Goal: Contribute content: Contribute content

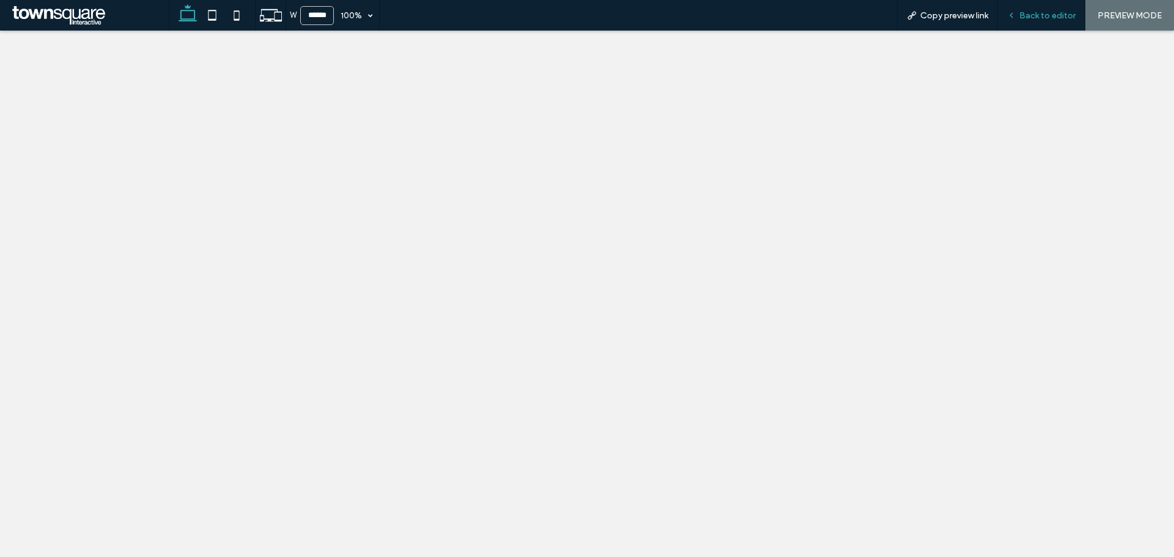
click at [1059, 21] on div "Back to editor" at bounding box center [1041, 15] width 87 height 31
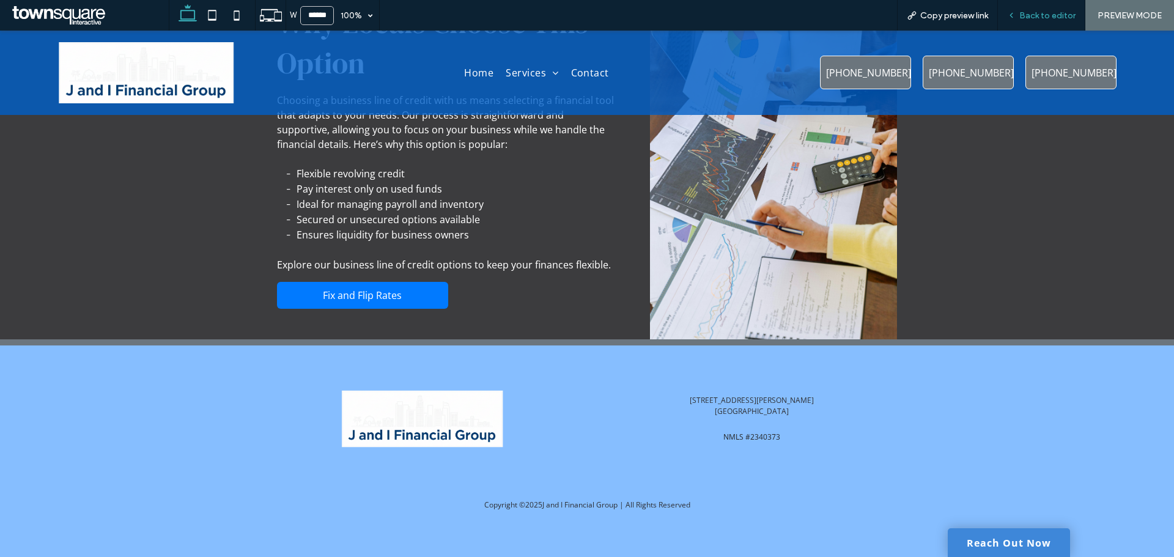
click at [1053, 12] on span "Back to editor" at bounding box center [1047, 15] width 56 height 10
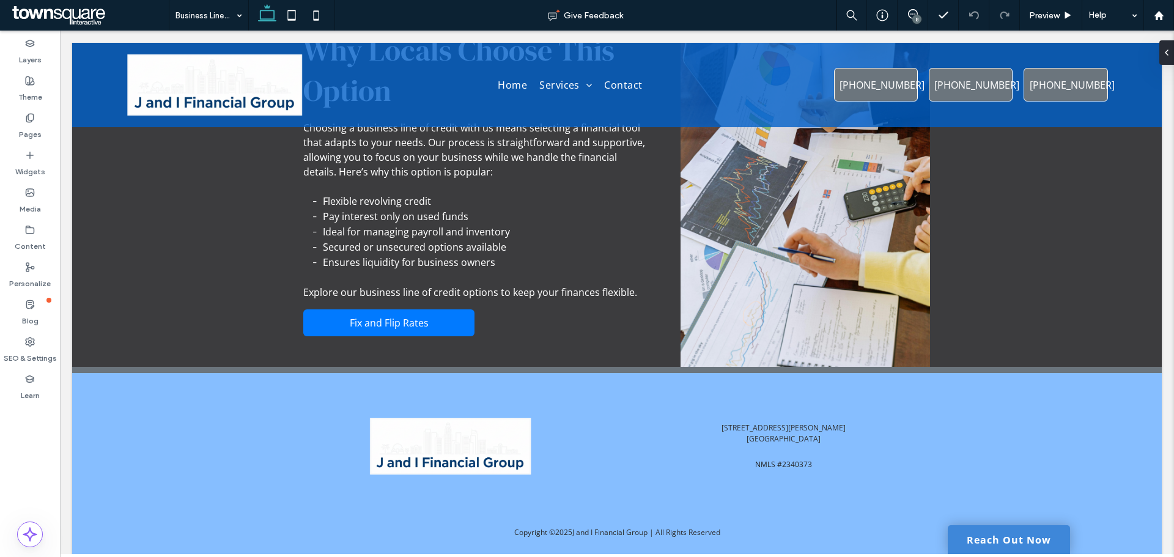
scroll to position [353, 0]
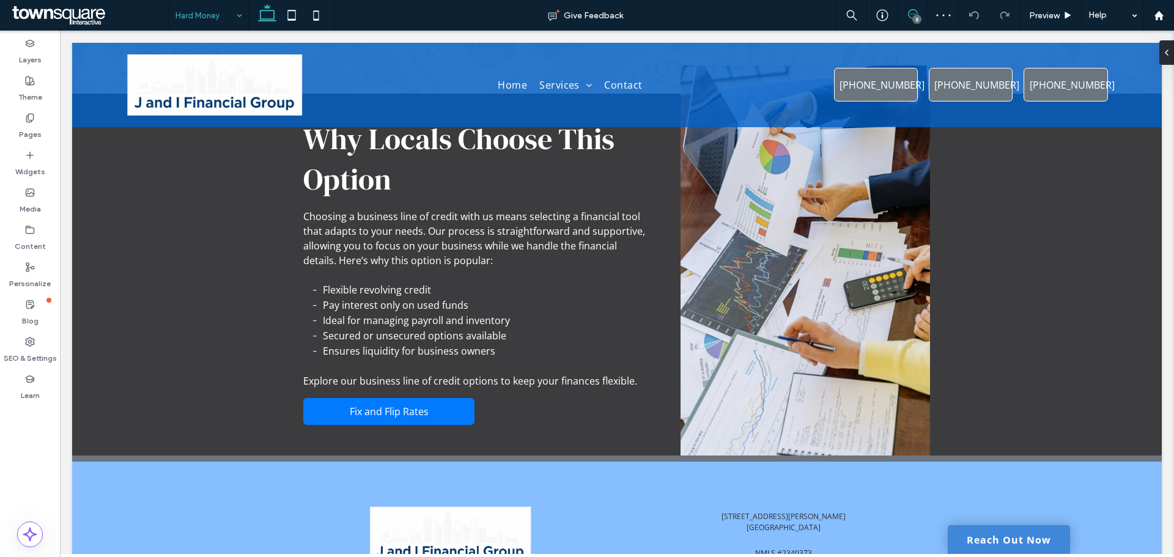
click at [908, 9] on icon at bounding box center [913, 14] width 10 height 10
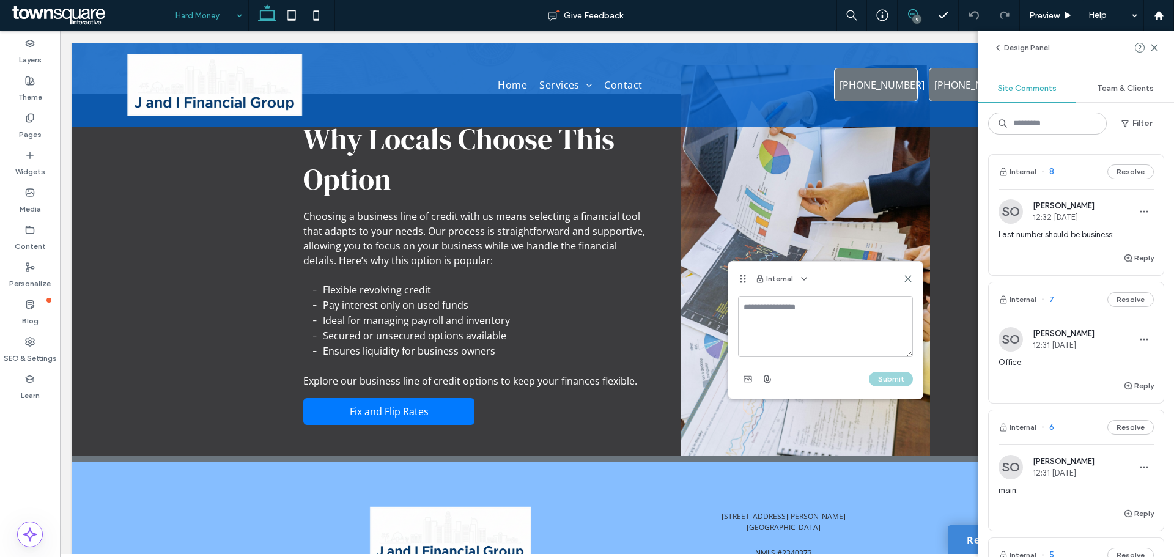
click at [799, 327] on textarea at bounding box center [825, 326] width 175 height 61
type textarea "**********"
click at [772, 385] on span "button" at bounding box center [768, 379] width 20 height 20
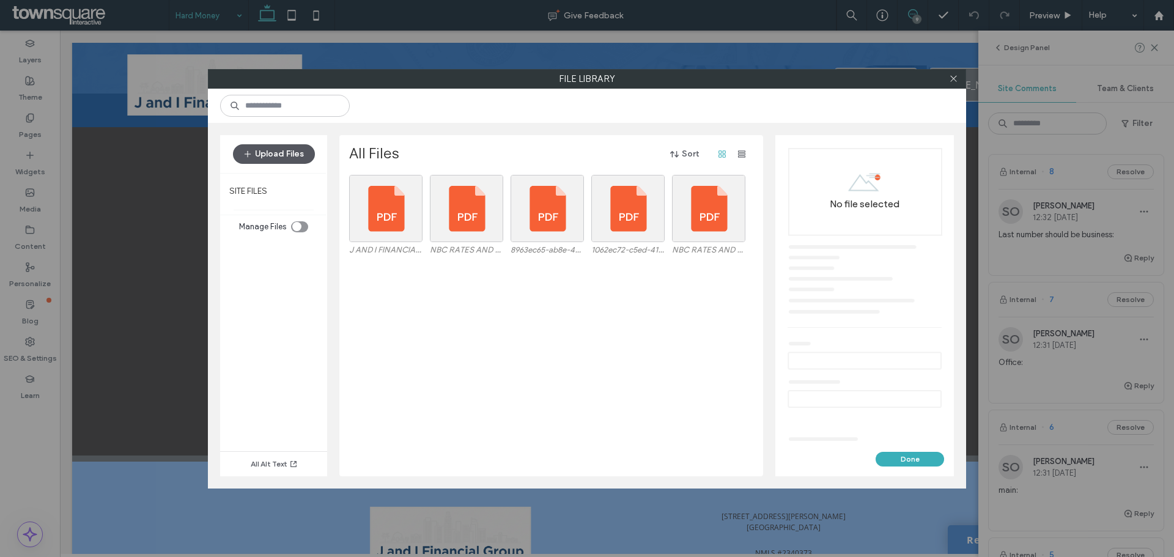
click at [287, 156] on button "Upload Files" at bounding box center [274, 154] width 82 height 20
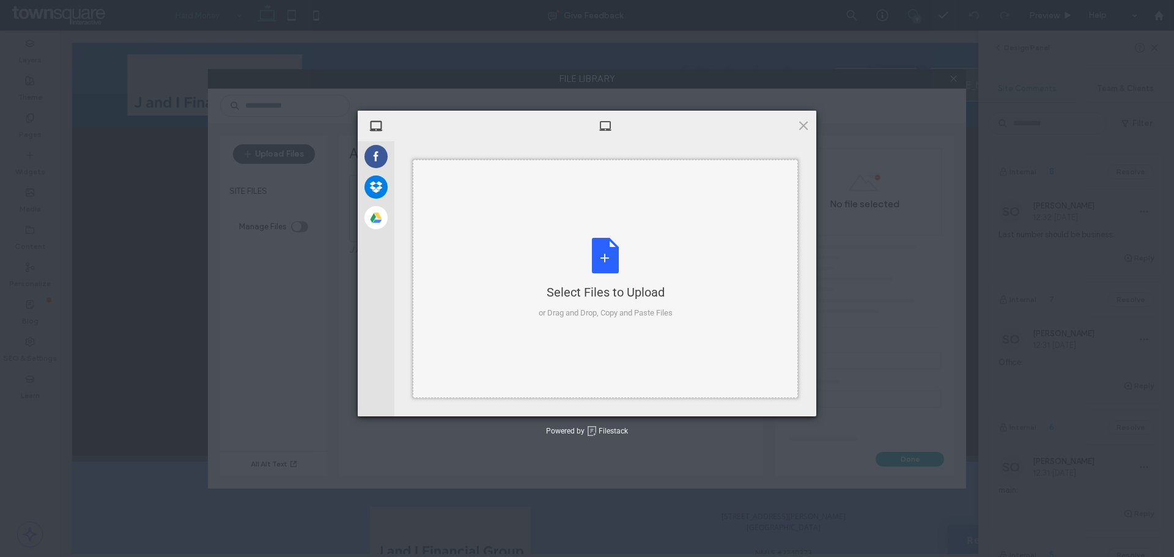
click at [515, 207] on div "Select Files to Upload or Drag and Drop, Copy and Paste Files" at bounding box center [605, 279] width 385 height 238
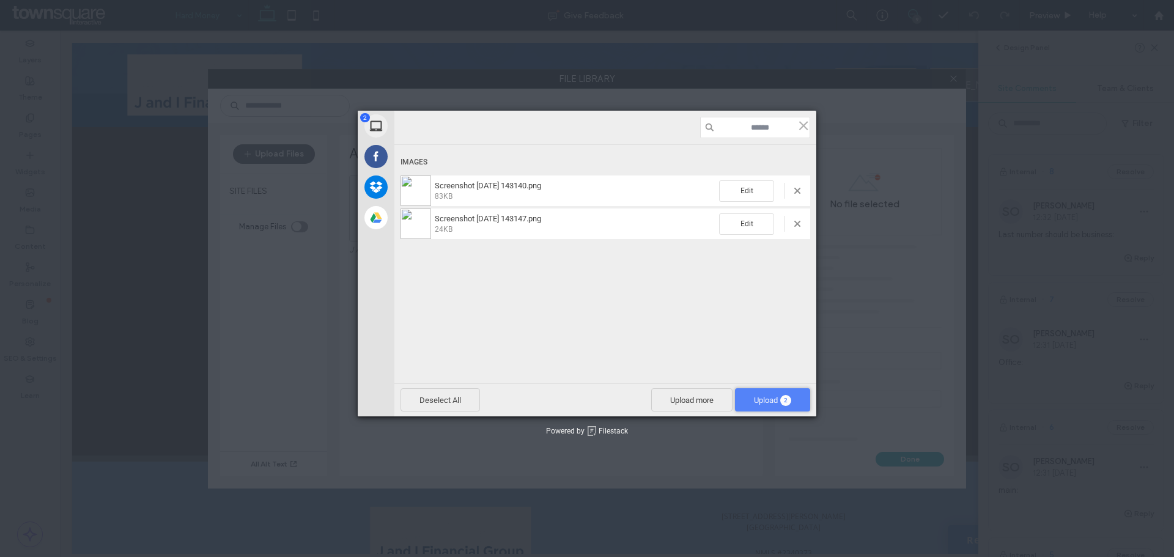
click at [766, 401] on span "Upload 2" at bounding box center [772, 400] width 37 height 9
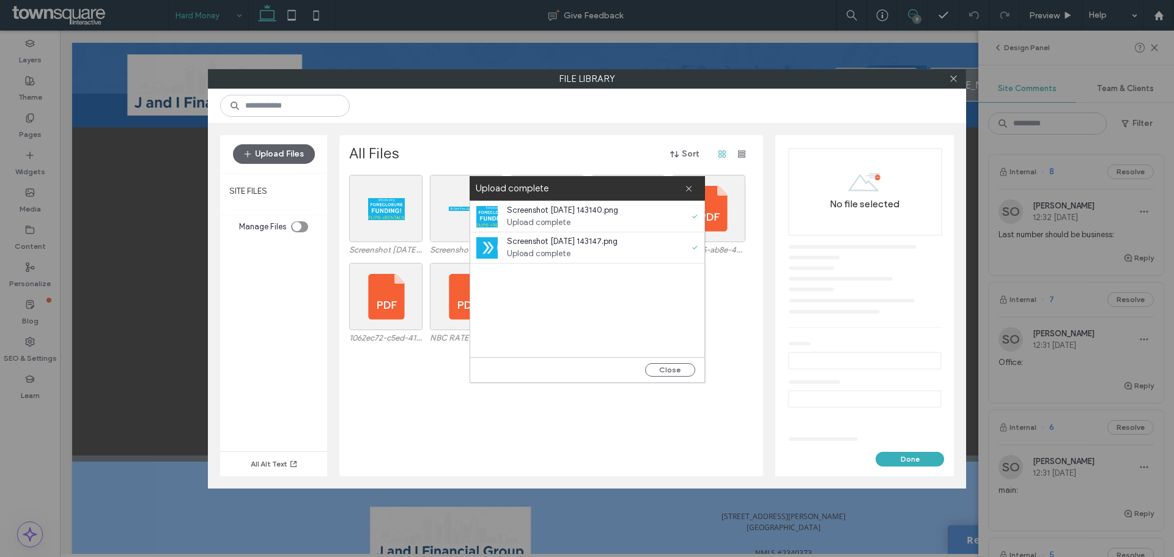
click at [671, 377] on div "Close" at bounding box center [587, 369] width 234 height 25
click at [678, 371] on button "Close" at bounding box center [670, 369] width 50 height 13
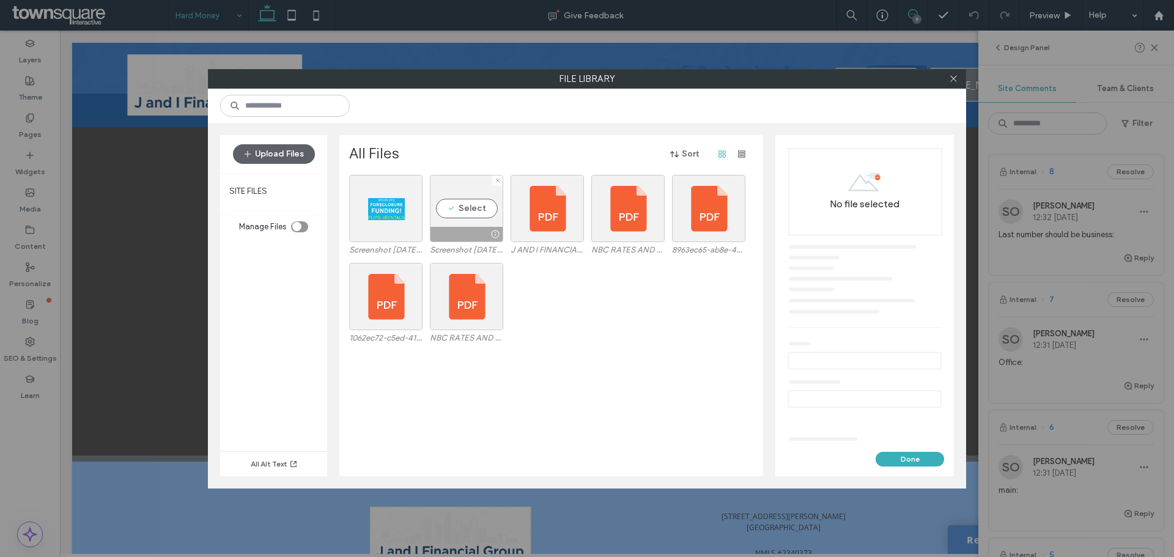
drag, startPoint x: 451, startPoint y: 209, endPoint x: 427, endPoint y: 213, distance: 24.9
click at [453, 209] on div "Select" at bounding box center [466, 208] width 73 height 67
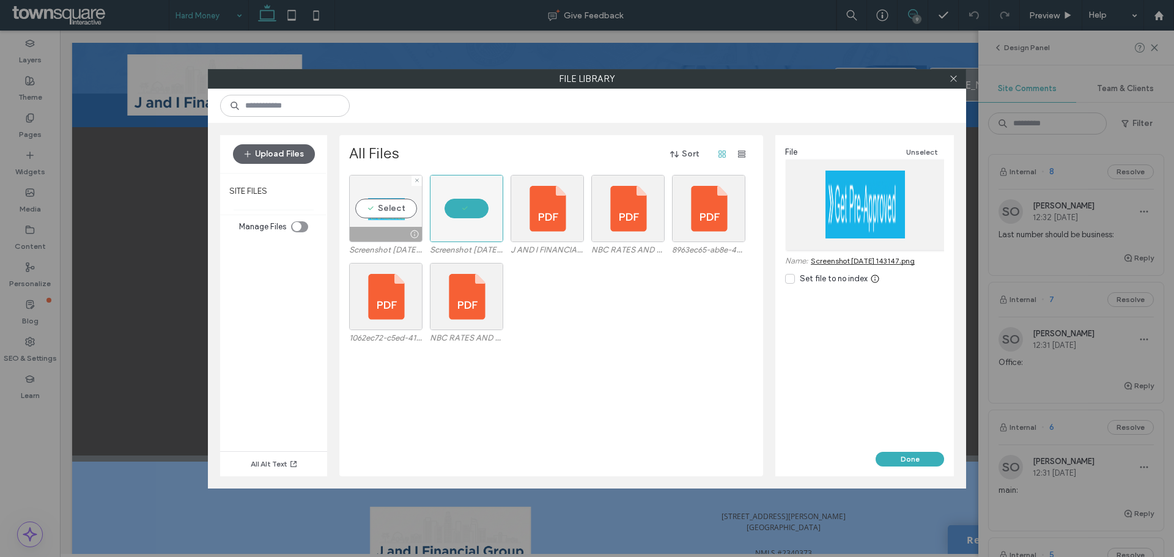
click at [391, 213] on div "Select" at bounding box center [385, 208] width 73 height 67
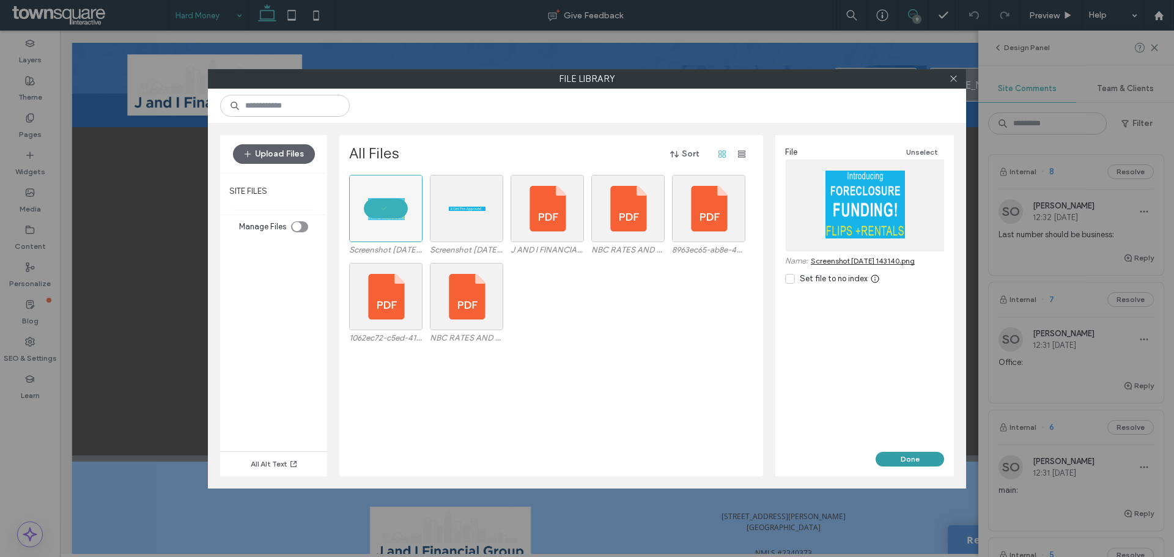
click at [915, 457] on button "Done" at bounding box center [910, 459] width 68 height 15
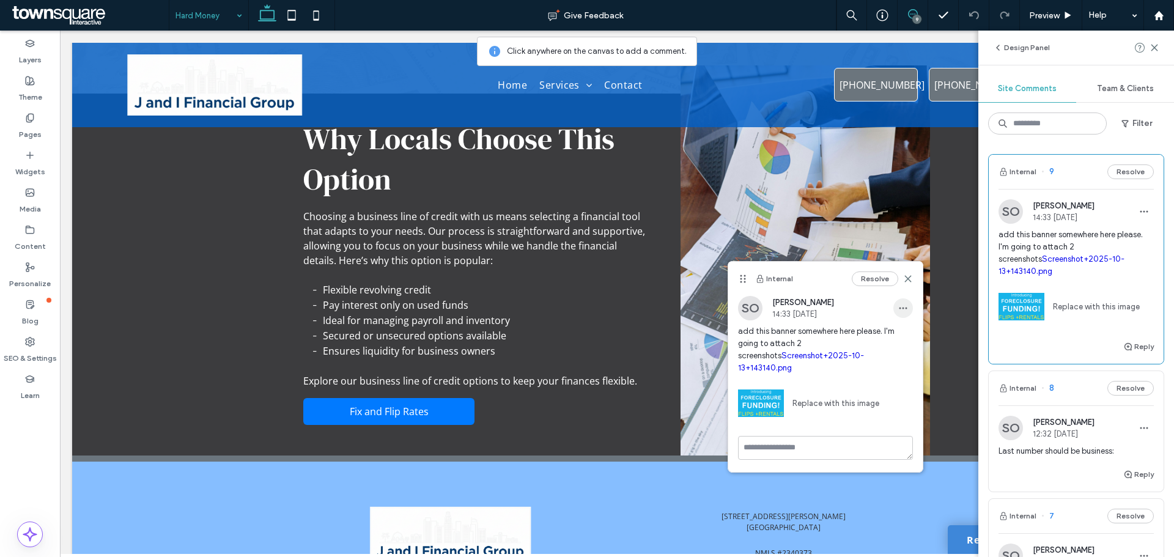
click at [903, 311] on icon "button" at bounding box center [903, 308] width 10 height 10
click at [911, 339] on span "Edit" at bounding box center [911, 340] width 15 height 12
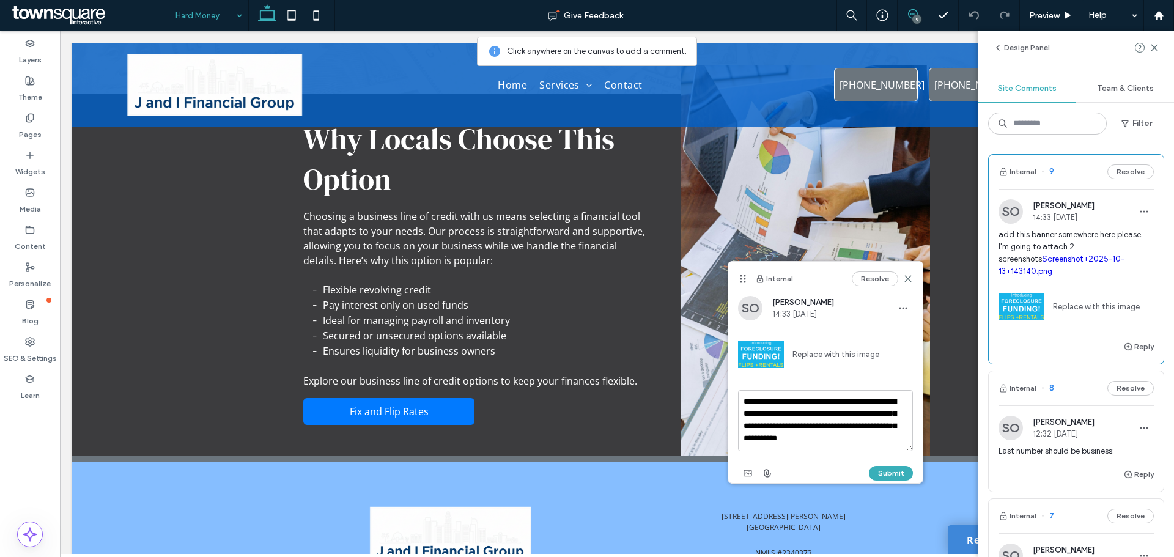
scroll to position [11, 0]
click at [772, 474] on icon "button" at bounding box center [768, 473] width 10 height 10
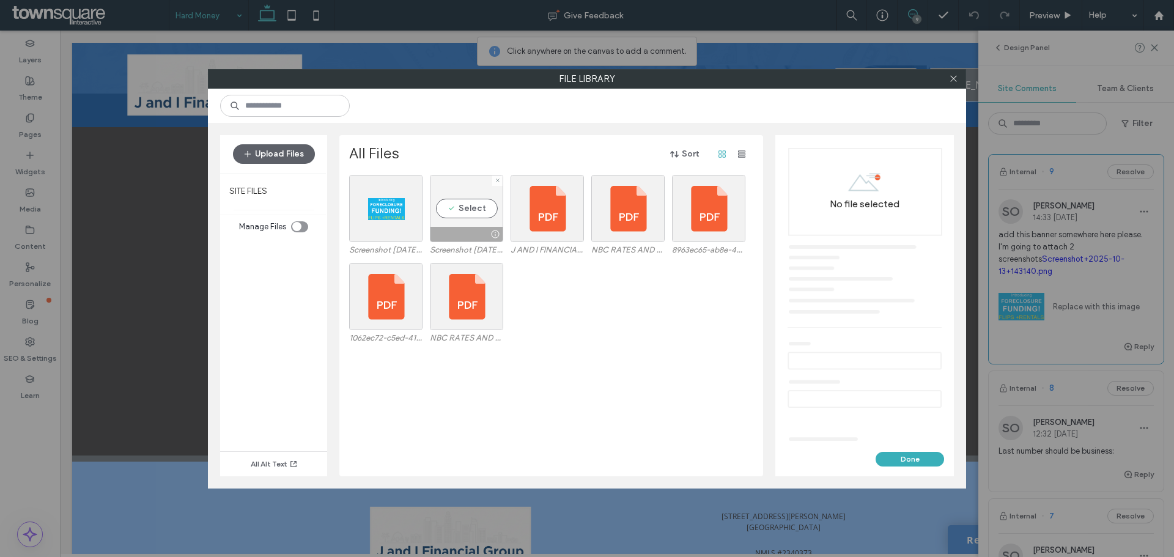
click at [471, 214] on div "Select" at bounding box center [466, 208] width 73 height 67
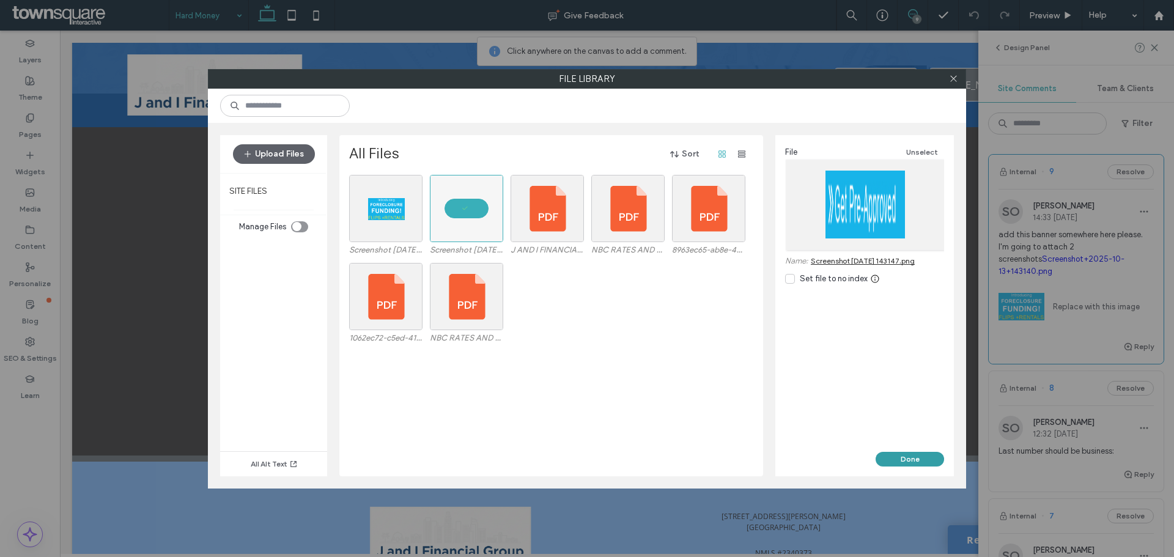
click at [903, 462] on button "Done" at bounding box center [910, 459] width 68 height 15
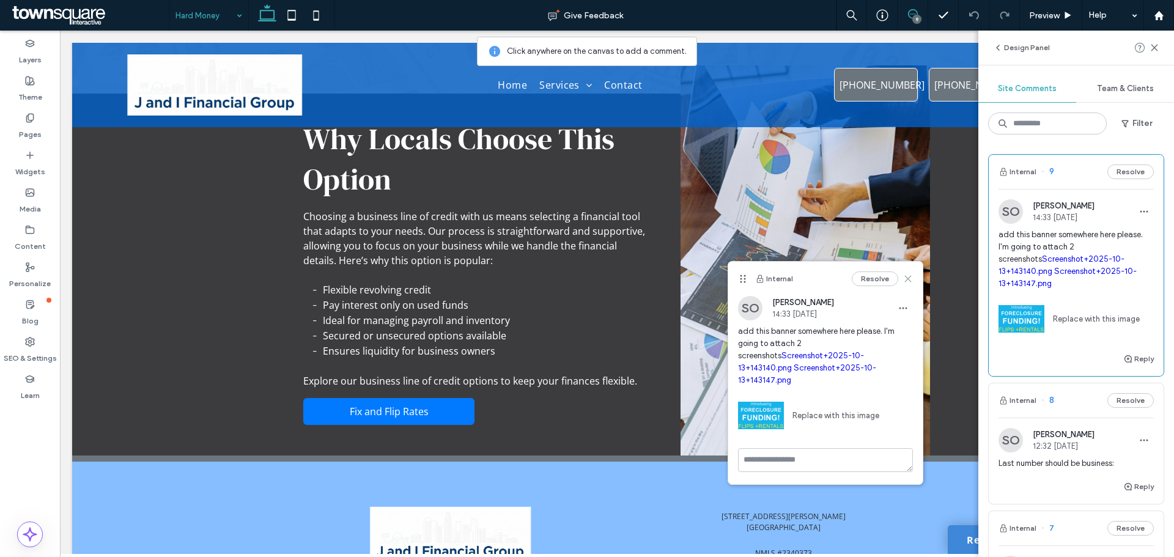
click at [911, 280] on icon at bounding box center [908, 279] width 10 height 10
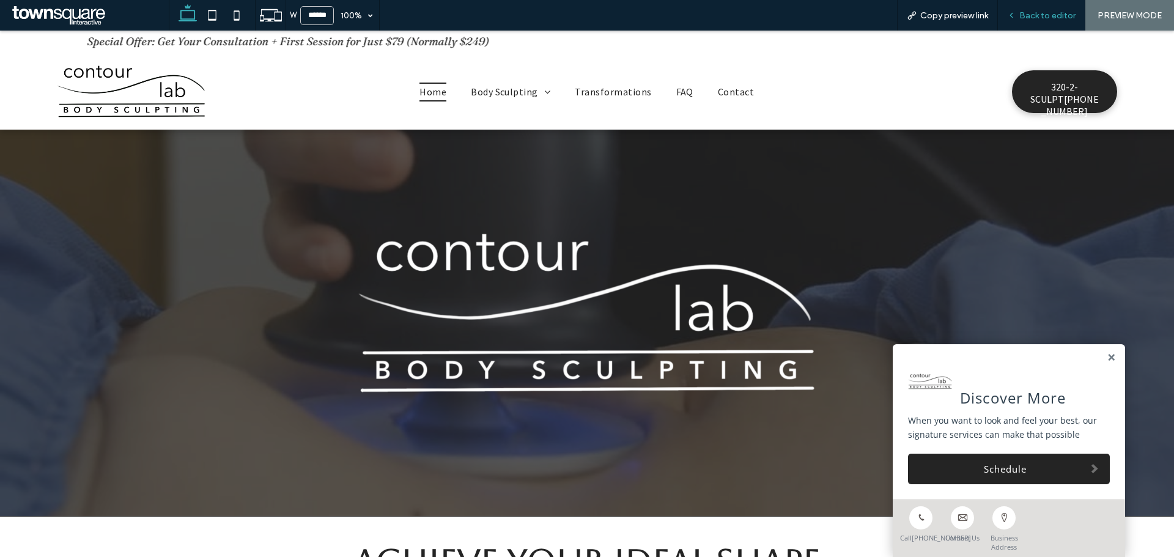
click at [1054, 21] on div "Back to editor" at bounding box center [1041, 15] width 87 height 31
click at [1049, 18] on span "Back to editor" at bounding box center [1047, 15] width 56 height 10
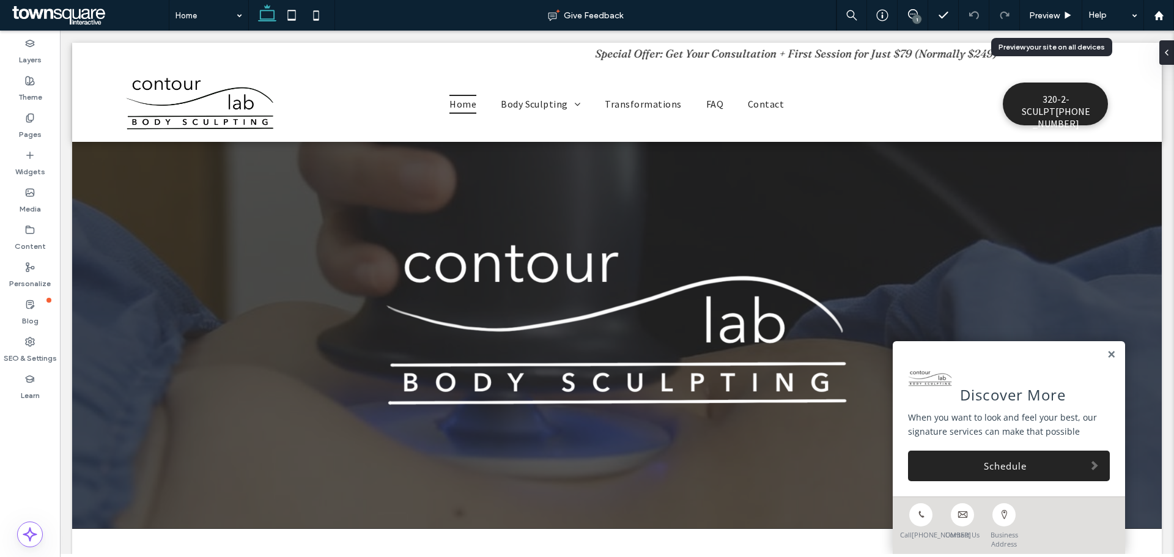
click at [1049, 18] on span "Preview" at bounding box center [1044, 15] width 31 height 10
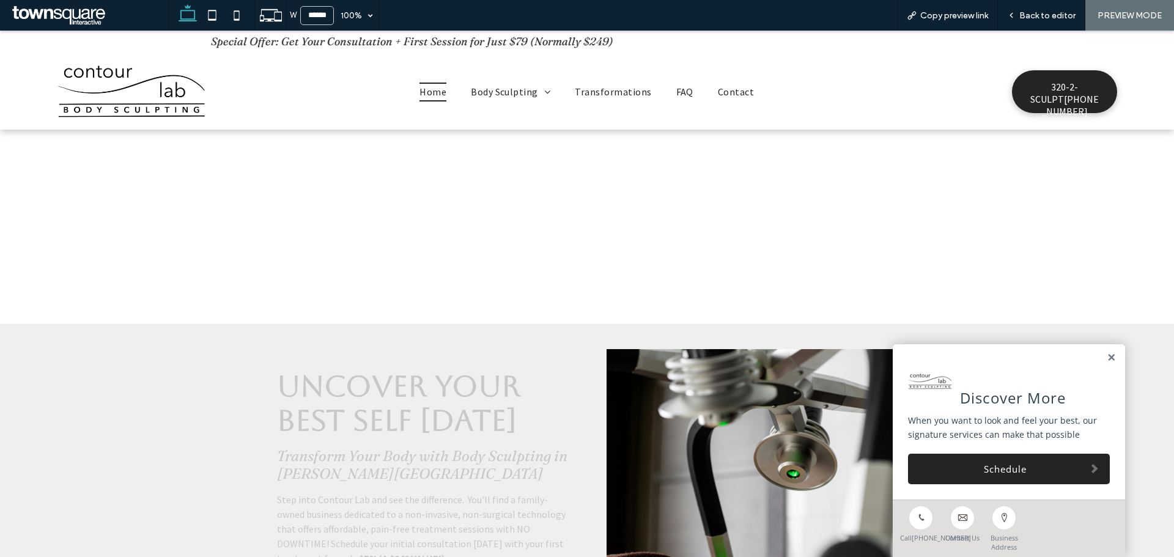
scroll to position [795, 0]
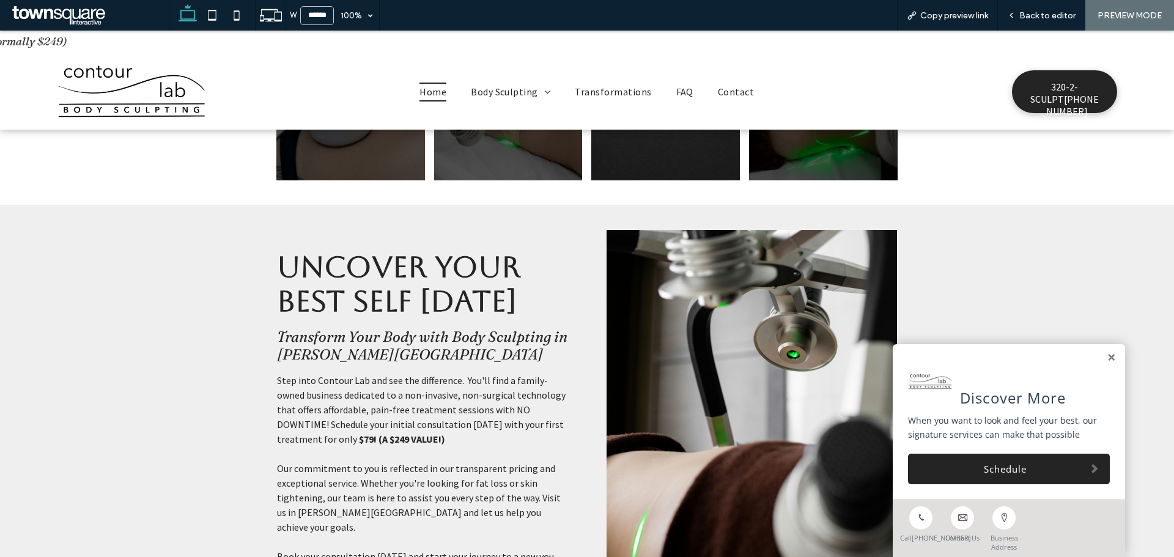
click at [1109, 357] on div "Discover More When you want to look and feel your best, our signature services …" at bounding box center [1009, 421] width 232 height 155
click at [1107, 357] on link at bounding box center [1111, 358] width 9 height 10
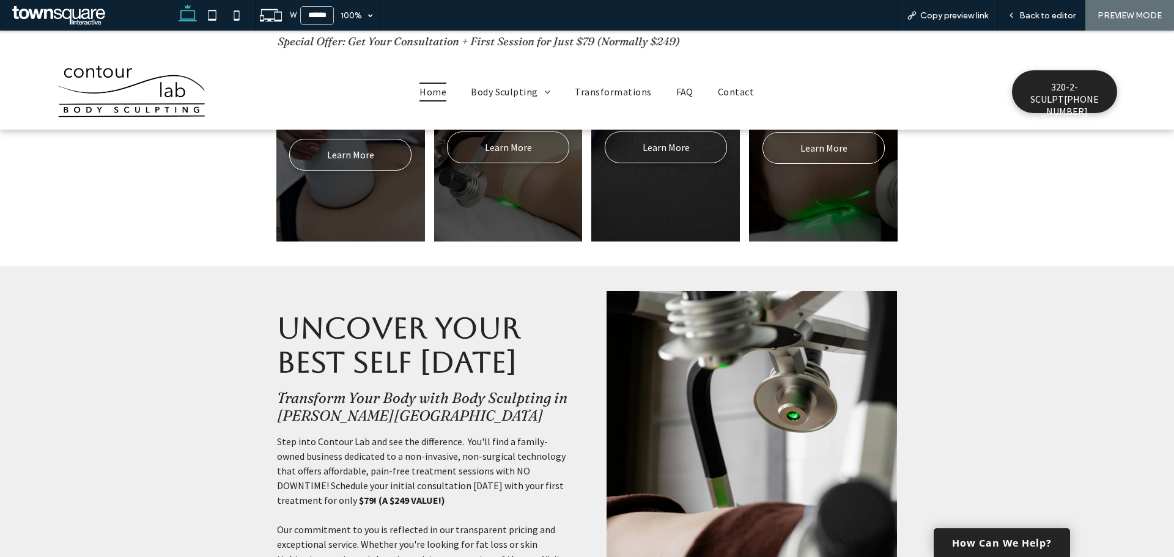
scroll to position [673, 0]
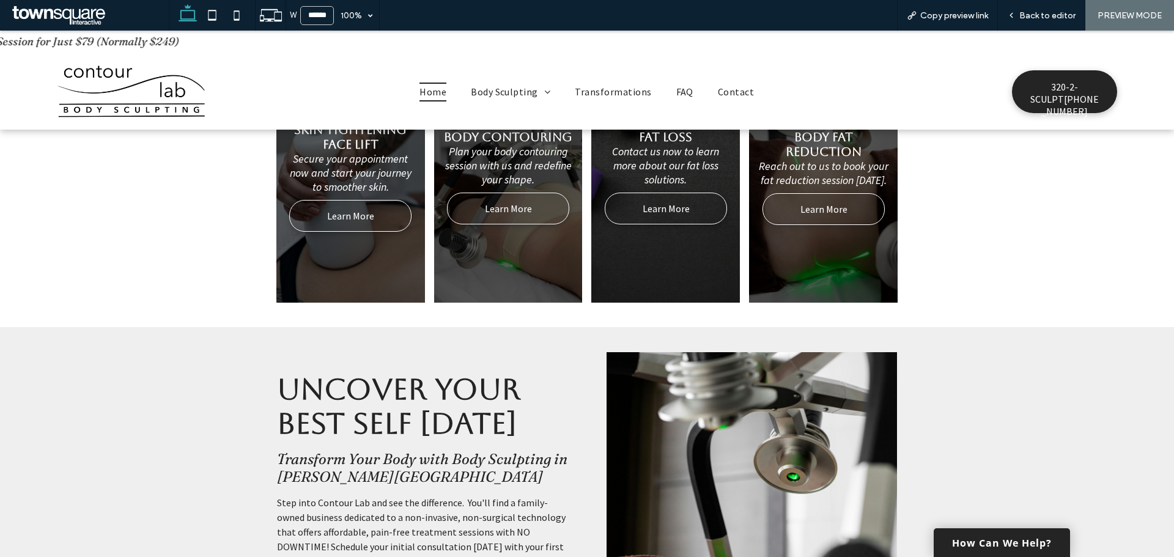
drag, startPoint x: 202, startPoint y: 348, endPoint x: 57, endPoint y: 341, distance: 145.7
click at [57, 341] on div "Uncover Your Best Self Today Transform Your Body with Body Sculpting in Waite P…" at bounding box center [587, 529] width 1174 height 404
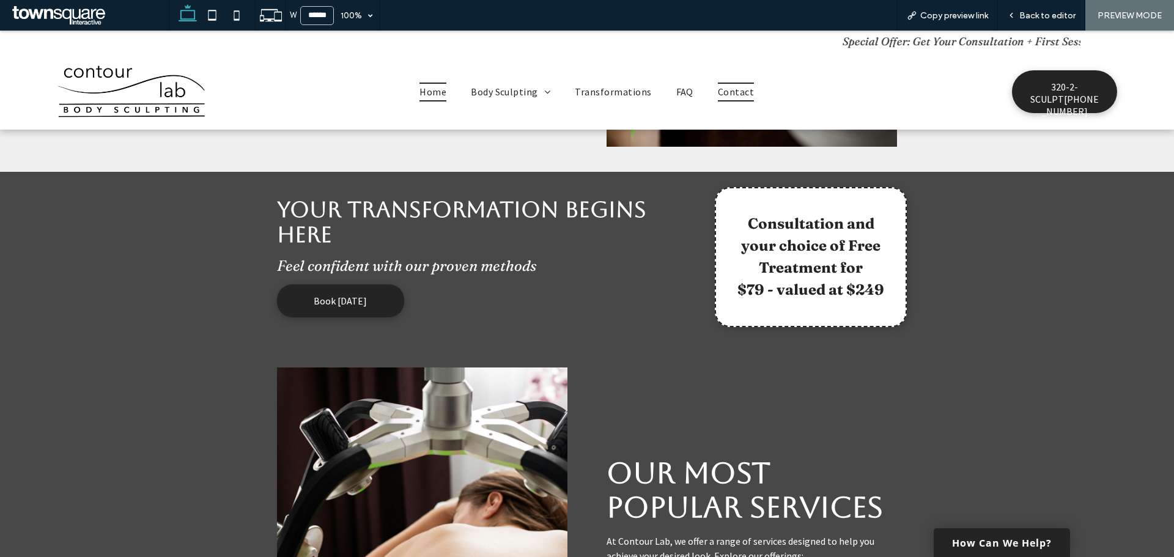
scroll to position [1468, 0]
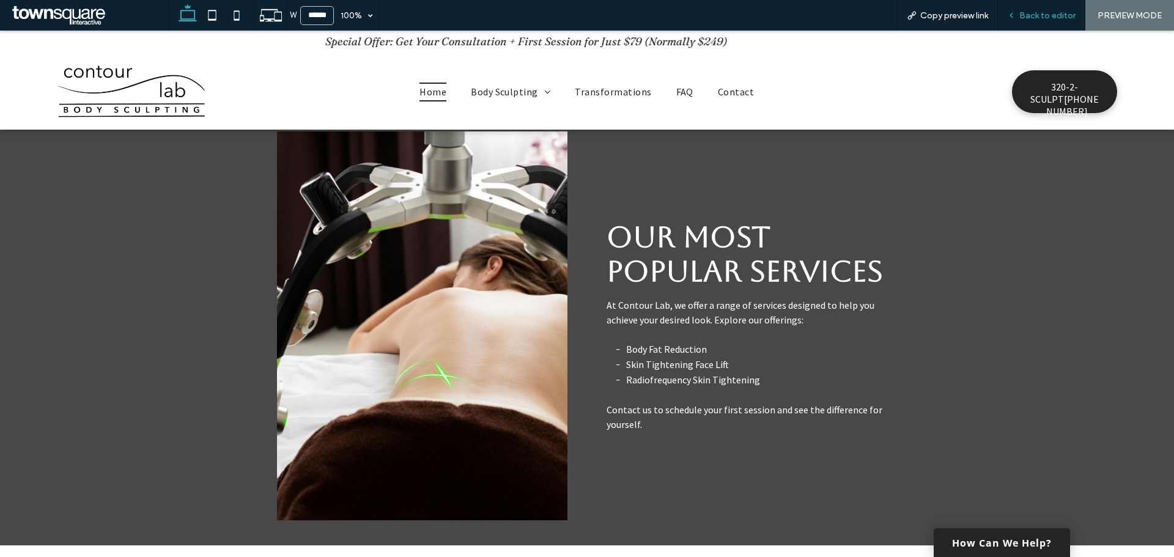
click at [1032, 23] on div "Back to editor" at bounding box center [1041, 15] width 87 height 31
click at [1040, 21] on div "Back to editor" at bounding box center [1041, 15] width 87 height 31
click at [1044, 15] on span "Back to editor" at bounding box center [1047, 15] width 56 height 10
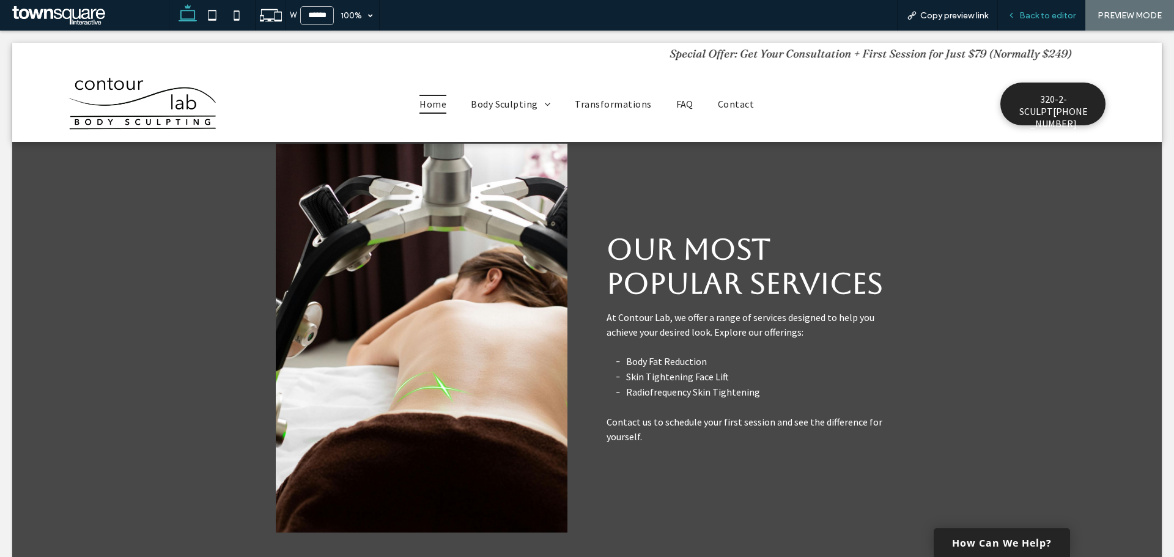
scroll to position [1441, 0]
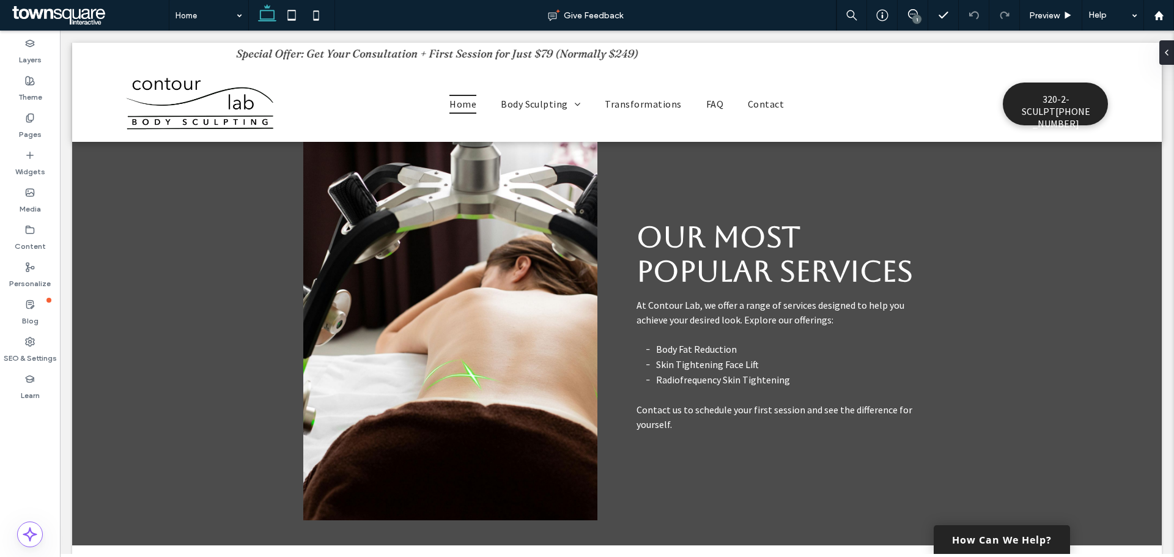
click at [920, 17] on div "1" at bounding box center [916, 19] width 9 height 9
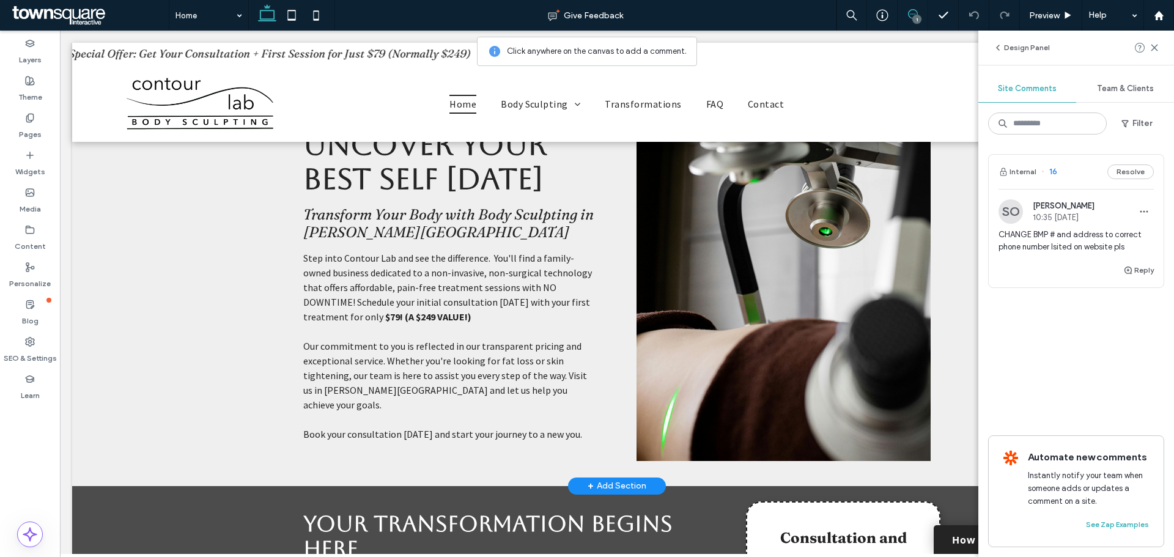
scroll to position [523, 0]
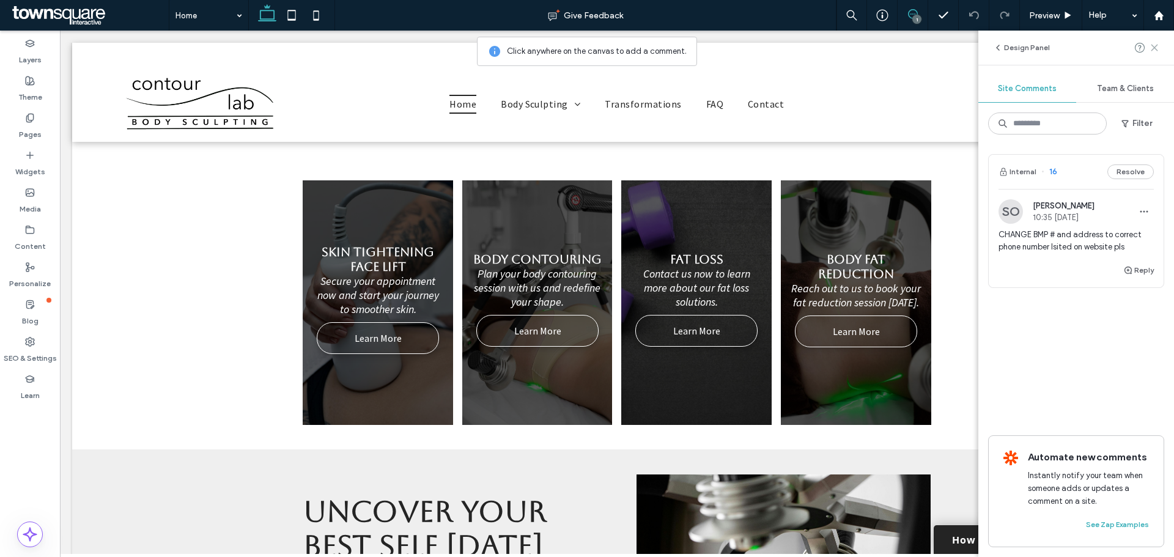
click at [1152, 50] on icon at bounding box center [1155, 48] width 10 height 10
